Goal: Task Accomplishment & Management: Complete application form

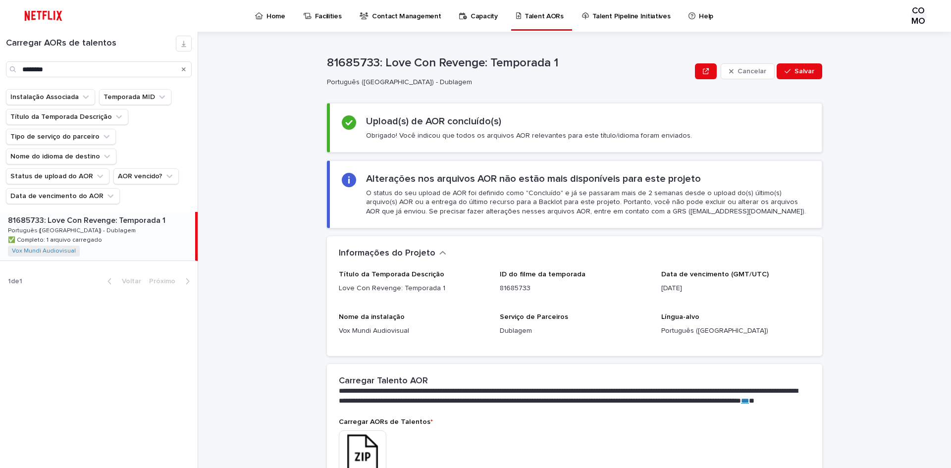
click at [185, 68] on icon "Procurar" at bounding box center [184, 69] width 4 height 4
click at [108, 69] on input "Procurar" at bounding box center [99, 69] width 186 height 16
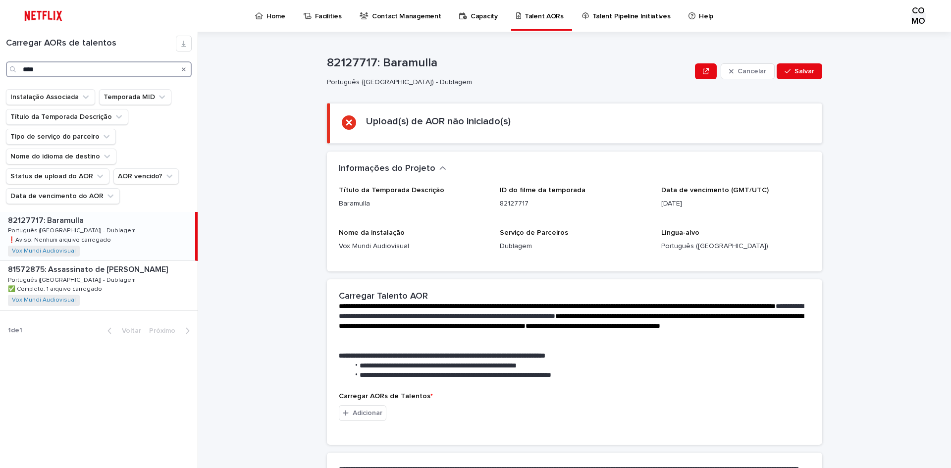
type input "****"
click at [116, 240] on div "82127717: Baramulla 82127717: Baramulla Português ([GEOGRAPHIC_DATA]) - [GEOGRA…" at bounding box center [97, 236] width 195 height 49
drag, startPoint x: 378, startPoint y: 60, endPoint x: 435, endPoint y: 67, distance: 57.9
click at [435, 63] on p "82127717: Baramulla" at bounding box center [509, 63] width 364 height 14
copy font "Baramulla"
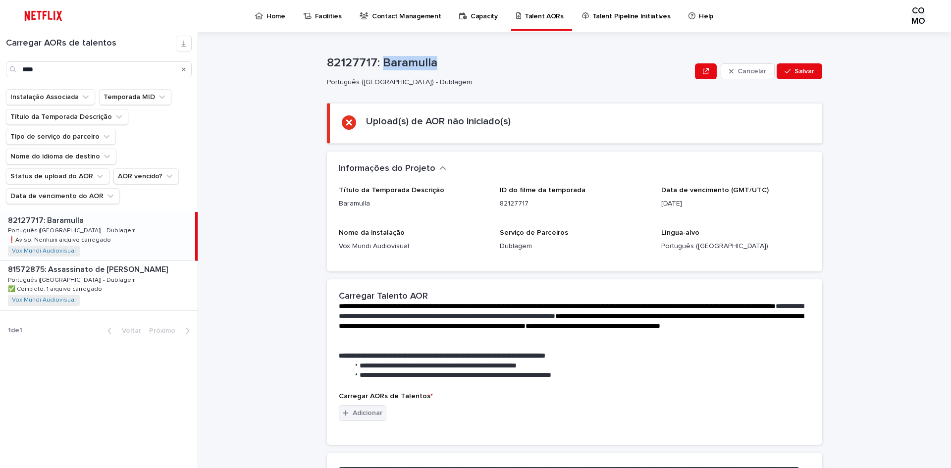
click at [361, 413] on font "Adicionar" at bounding box center [368, 413] width 30 height 7
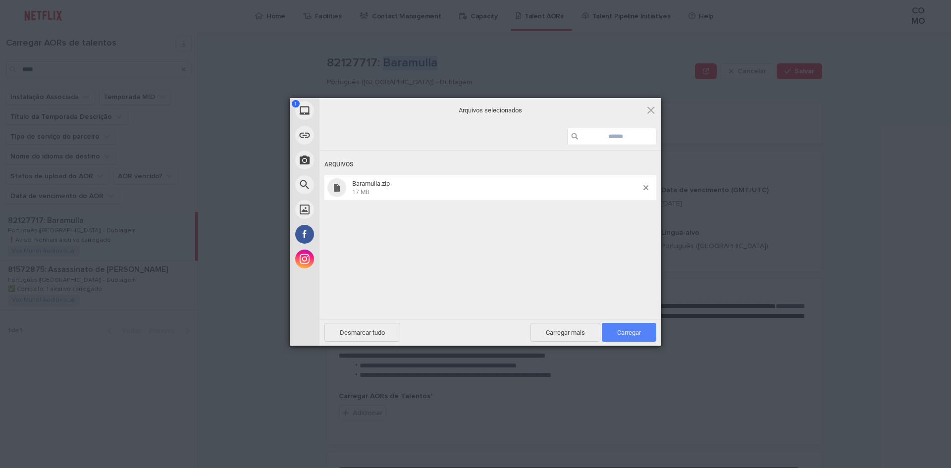
click at [639, 336] on span "Carregar 1" at bounding box center [629, 332] width 54 height 19
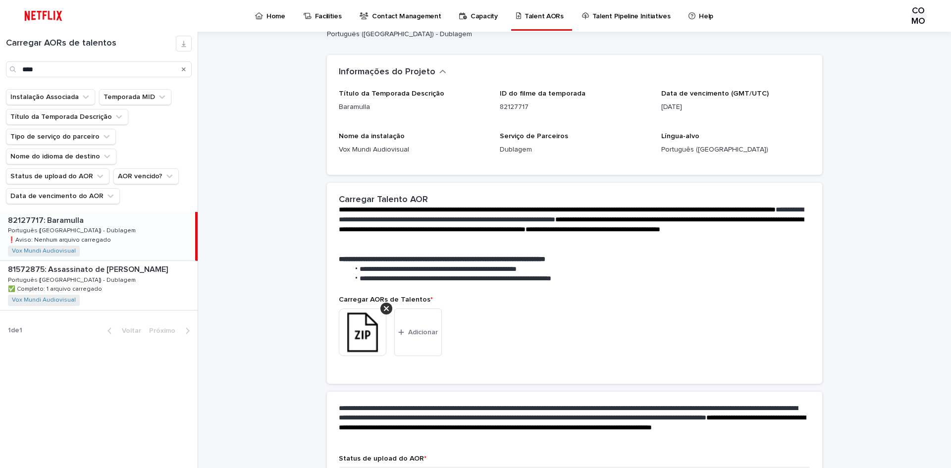
scroll to position [123, 0]
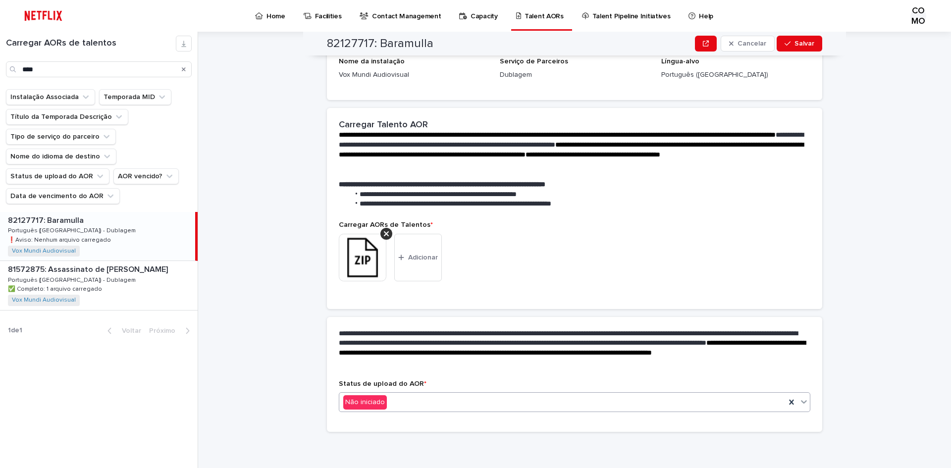
click at [801, 402] on icon at bounding box center [804, 402] width 6 height 3
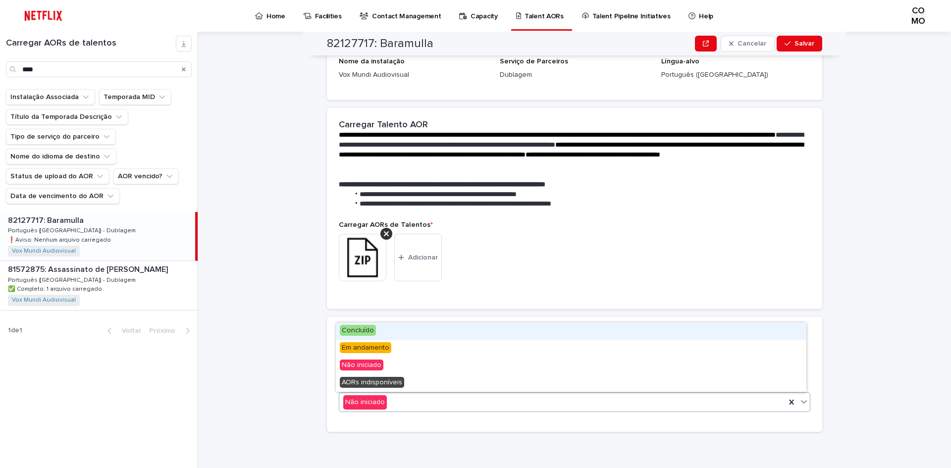
click at [379, 329] on div "Concluído" at bounding box center [571, 330] width 471 height 17
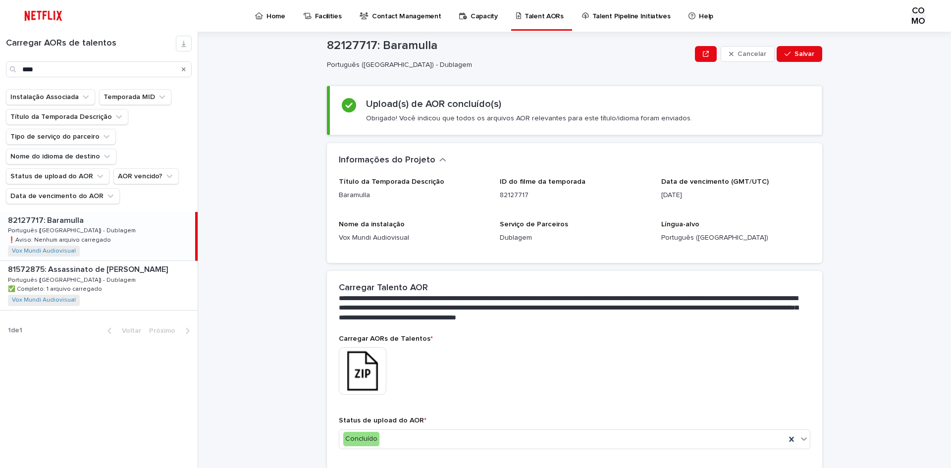
scroll to position [0, 0]
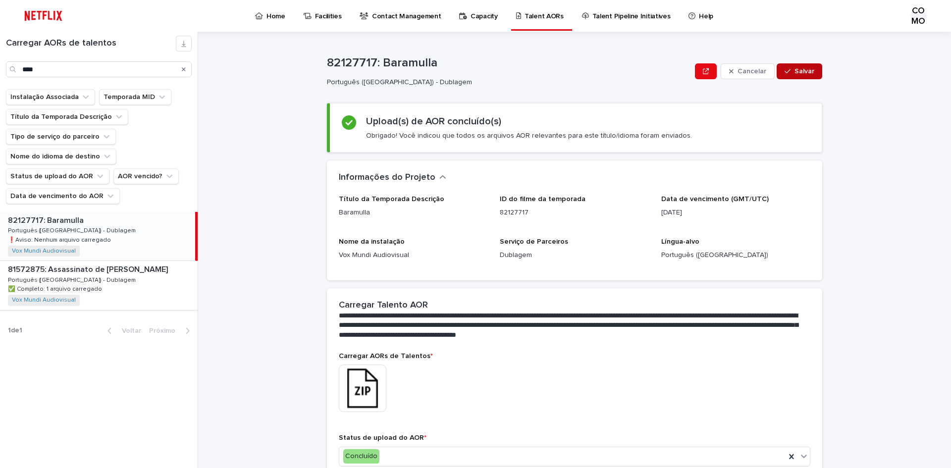
click at [802, 67] on button "Salvar" at bounding box center [800, 71] width 46 height 16
